Goal: Check status: Check status

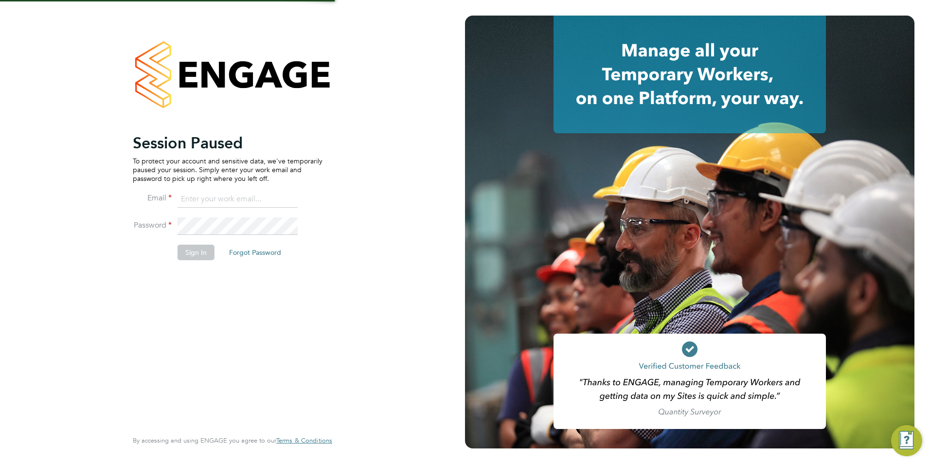
type input "jack.baron@HunterEducation.co.uk"
click at [187, 254] on button "Sign In" at bounding box center [196, 253] width 37 height 16
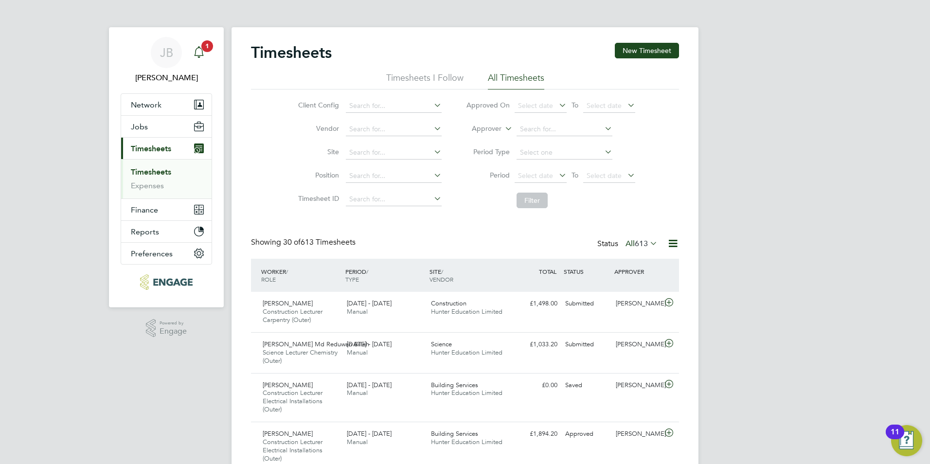
click at [198, 53] on icon "Main navigation" at bounding box center [199, 52] width 12 height 12
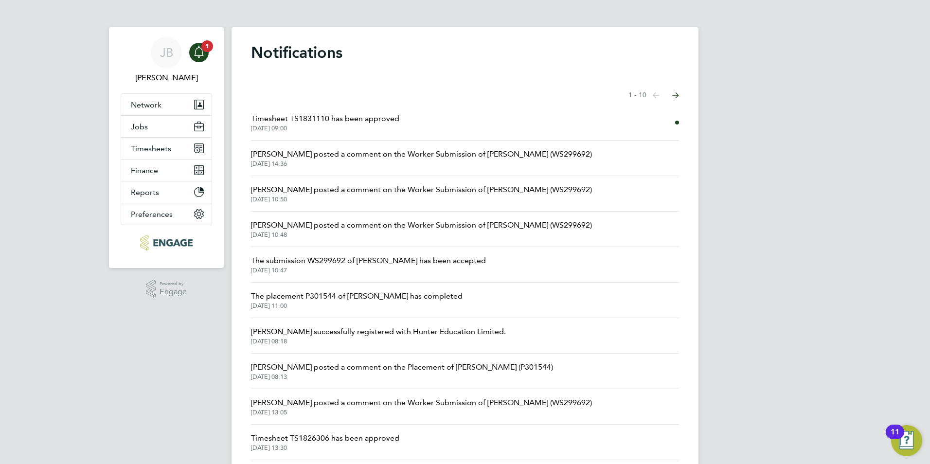
click at [314, 116] on span "Timesheet TS1831110 has been approved" at bounding box center [325, 119] width 148 height 12
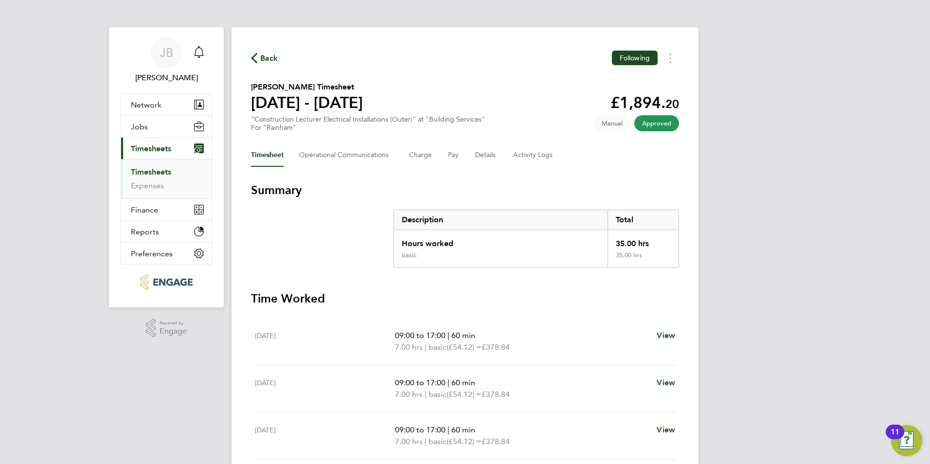
scroll to position [1, 0]
